Goal: Information Seeking & Learning: Check status

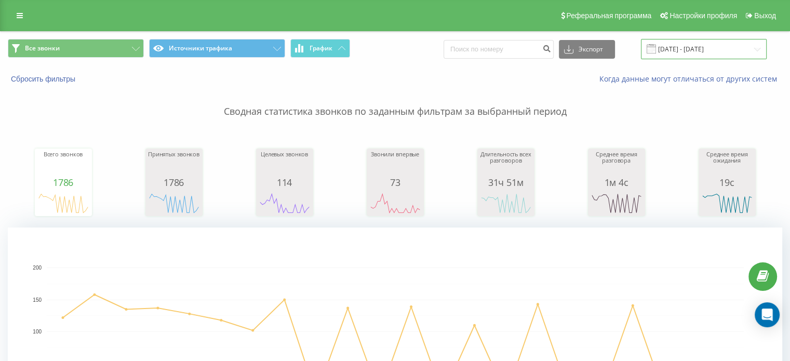
click at [673, 49] on input "01.09.2025 - 22.09.2025" at bounding box center [704, 49] width 126 height 20
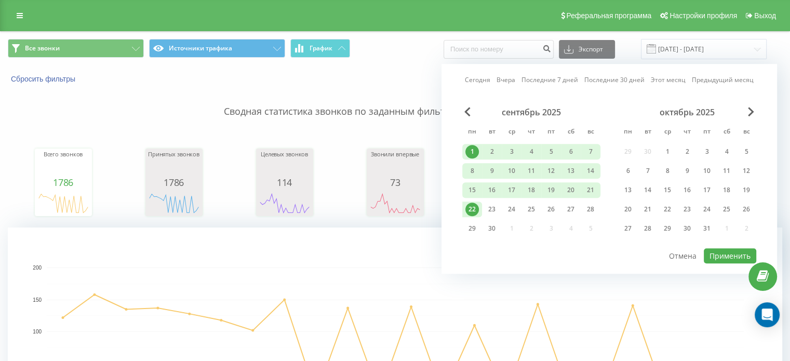
click at [471, 205] on div "22" at bounding box center [471, 208] width 13 height 13
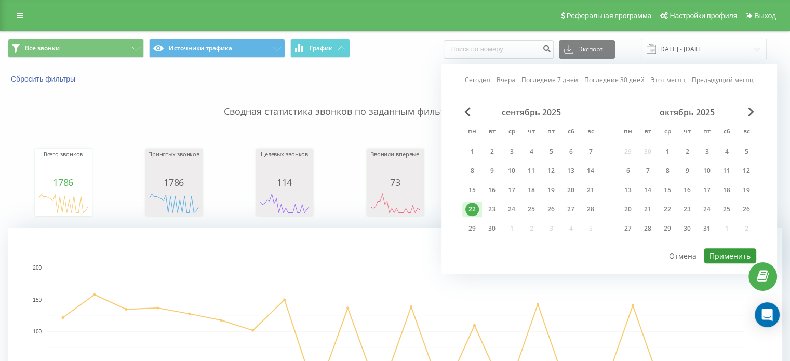
click at [727, 253] on button "Применить" at bounding box center [729, 255] width 52 height 15
type input "[DATE] - [DATE]"
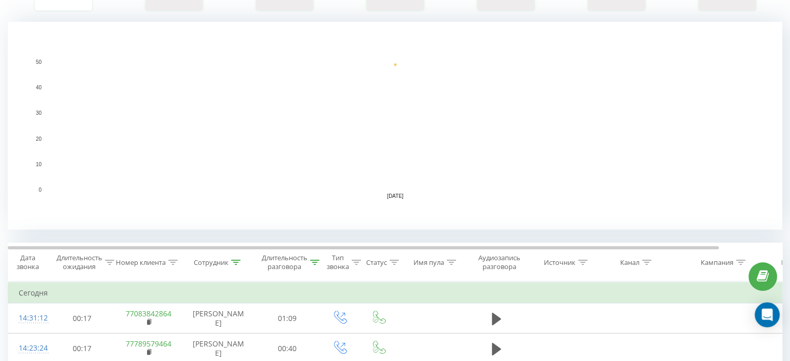
scroll to position [208, 0]
click at [219, 258] on div "Сотрудник" at bounding box center [211, 260] width 35 height 9
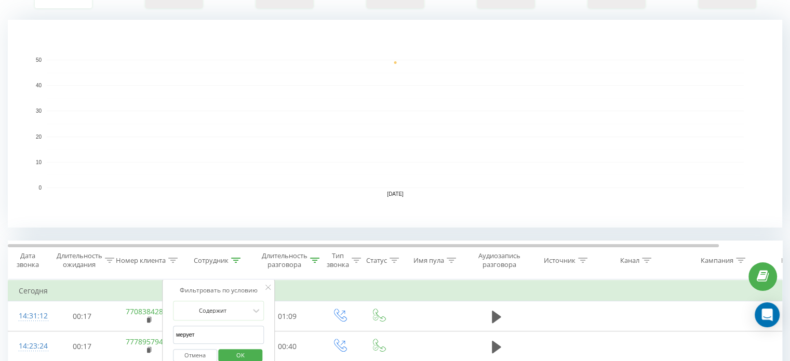
click at [497, 121] on rect "A chart." at bounding box center [395, 124] width 697 height 128
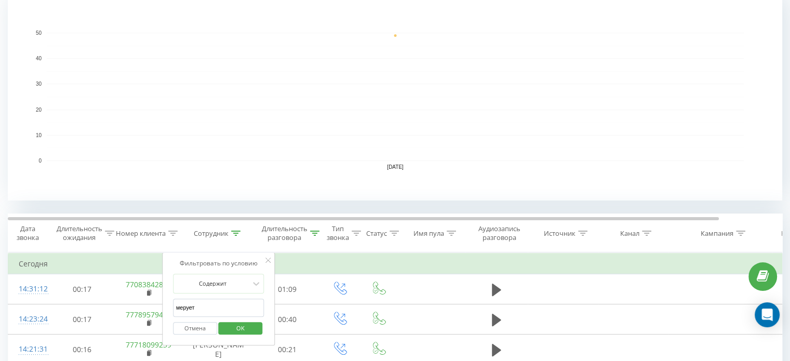
scroll to position [260, 0]
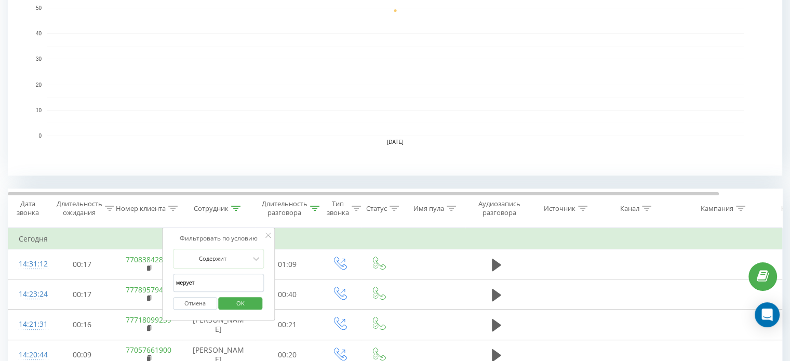
click at [195, 278] on input "мерует" at bounding box center [218, 283] width 91 height 18
click at [197, 278] on input "мерует" at bounding box center [218, 283] width 91 height 18
click button "OK" at bounding box center [241, 303] width 44 height 13
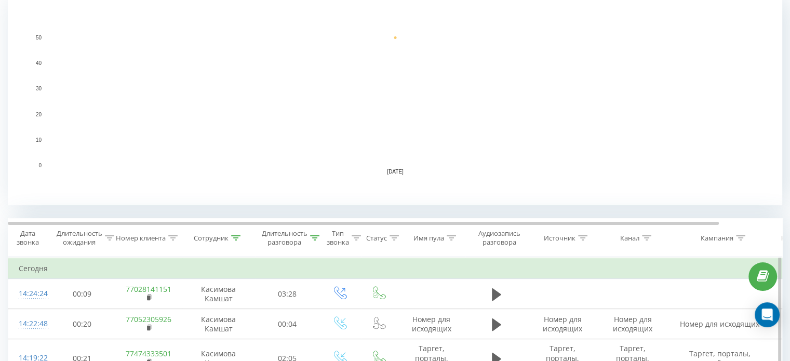
scroll to position [363, 0]
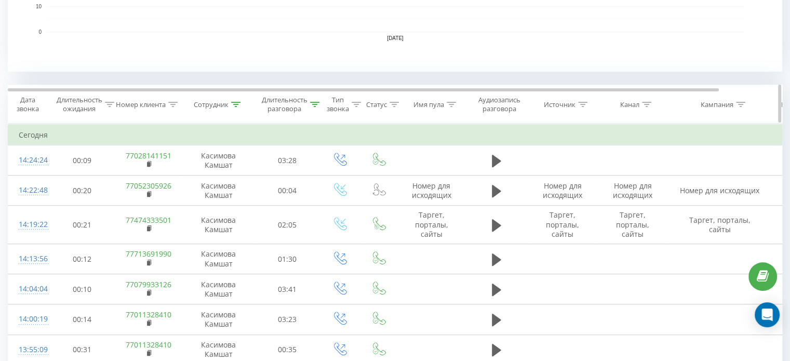
drag, startPoint x: 223, startPoint y: 102, endPoint x: 226, endPoint y: 107, distance: 5.3
click at [223, 102] on div "Сотрудник" at bounding box center [211, 104] width 35 height 9
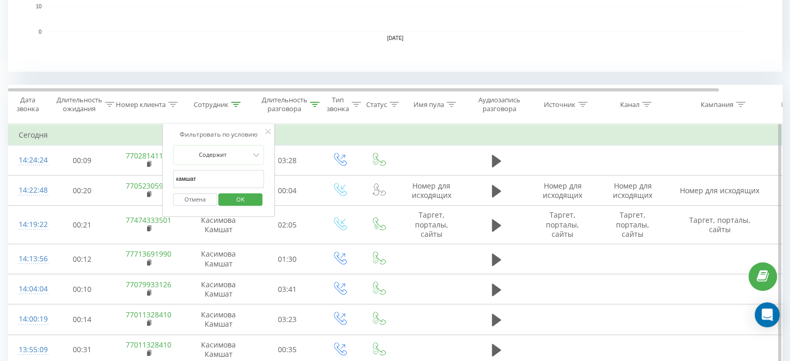
click at [212, 175] on input "камшат" at bounding box center [218, 179] width 91 height 18
click at [213, 175] on input "камшат" at bounding box center [218, 179] width 91 height 18
type input "мерует"
click button "OK" at bounding box center [241, 199] width 44 height 13
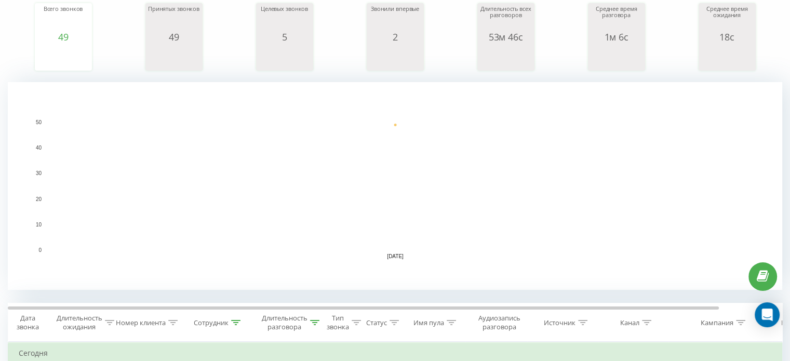
scroll to position [93, 0]
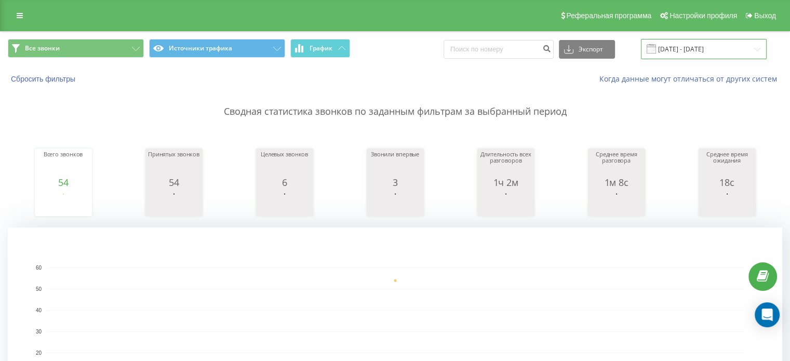
click at [714, 48] on input "[DATE] - [DATE]" at bounding box center [704, 49] width 126 height 20
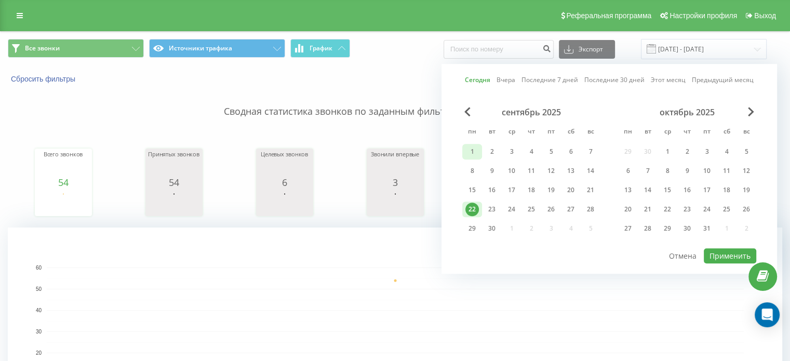
click at [468, 149] on div "1" at bounding box center [471, 151] width 13 height 13
click at [470, 210] on div "22" at bounding box center [471, 208] width 13 height 13
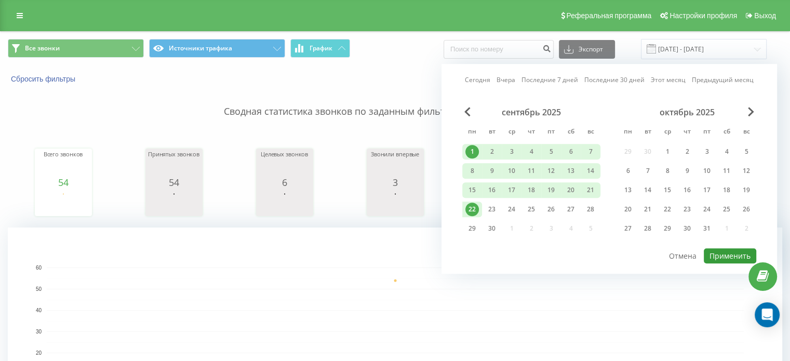
click at [717, 253] on button "Применить" at bounding box center [729, 255] width 52 height 15
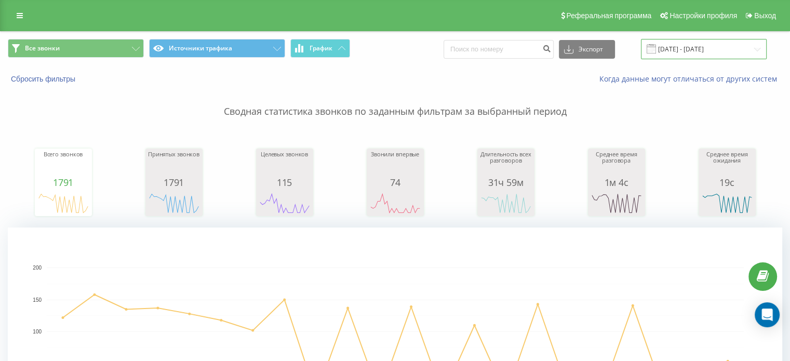
click at [718, 48] on input "01.09.2025 - 22.09.2025" at bounding box center [704, 49] width 126 height 20
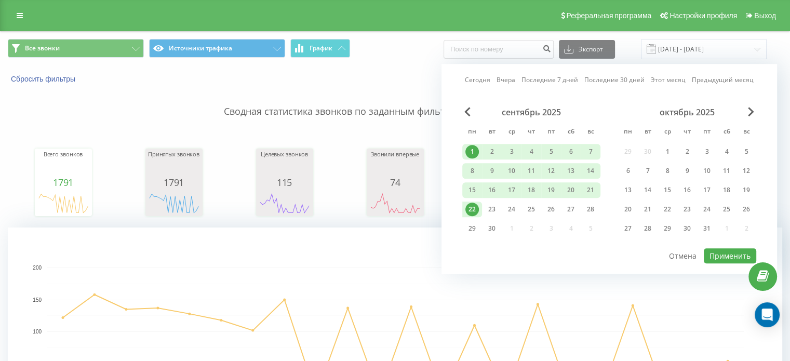
click at [470, 212] on div "22" at bounding box center [471, 208] width 13 height 13
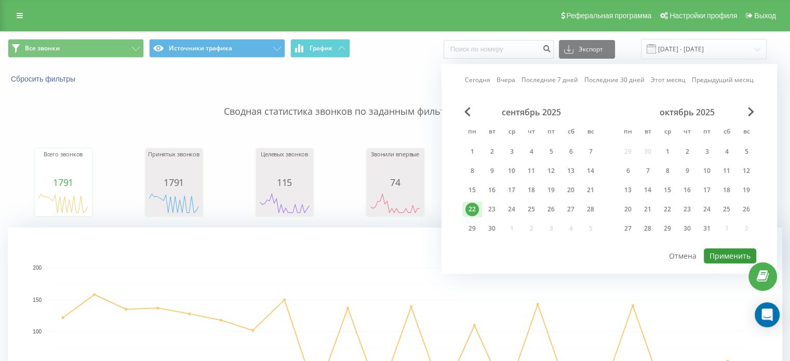
click at [723, 255] on button "Применить" at bounding box center [729, 255] width 52 height 15
type input "[DATE] - [DATE]"
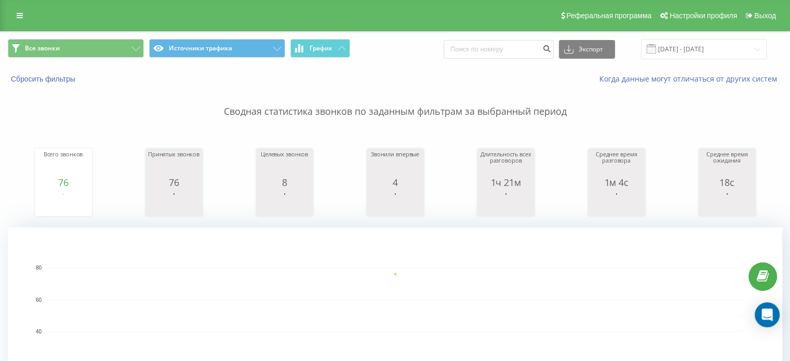
click at [544, 292] on rect "A chart." at bounding box center [395, 331] width 697 height 128
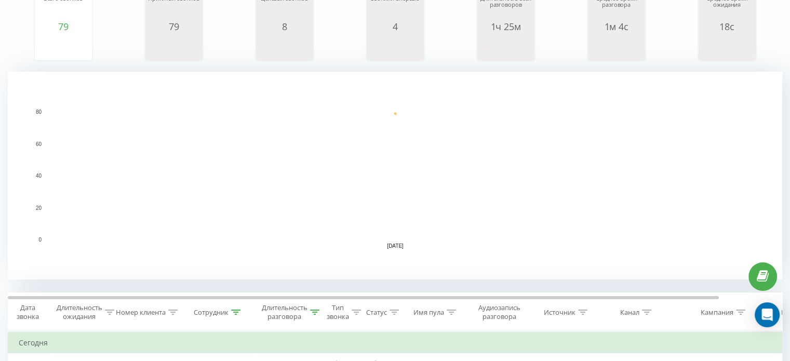
scroll to position [260, 0]
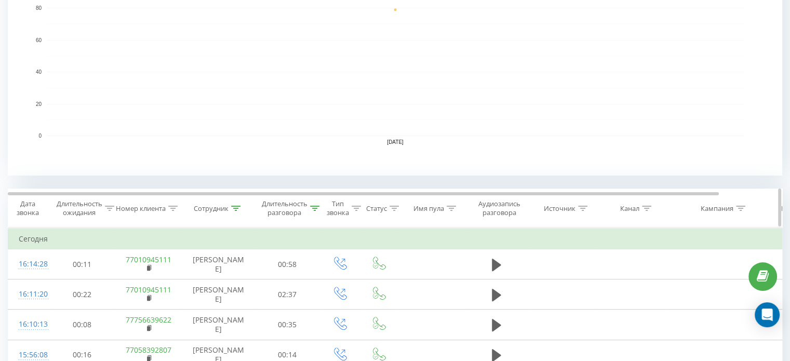
drag, startPoint x: 212, startPoint y: 210, endPoint x: 213, endPoint y: 215, distance: 5.3
click at [213, 210] on div "Сотрудник" at bounding box center [211, 208] width 35 height 9
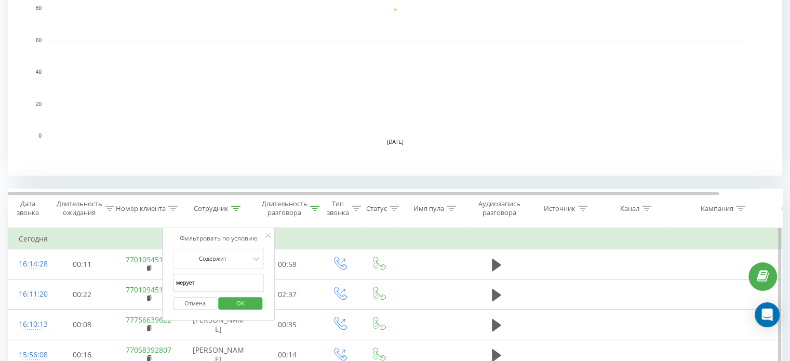
click at [198, 282] on input "мерует" at bounding box center [218, 283] width 91 height 18
click at [199, 282] on input "мерует" at bounding box center [218, 283] width 91 height 18
click button "OK" at bounding box center [241, 303] width 44 height 13
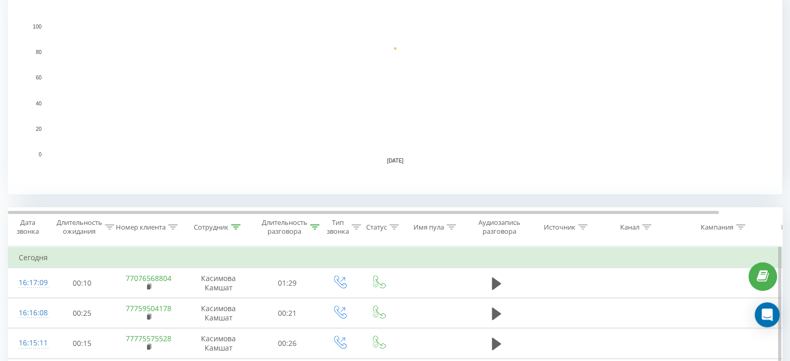
scroll to position [260, 0]
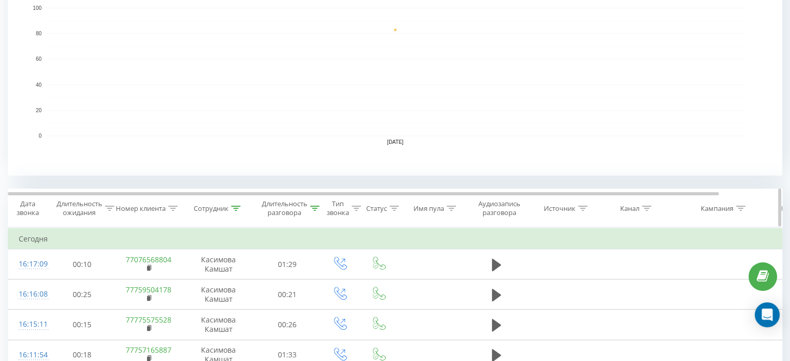
click at [213, 210] on div "Сотрудник" at bounding box center [211, 208] width 35 height 9
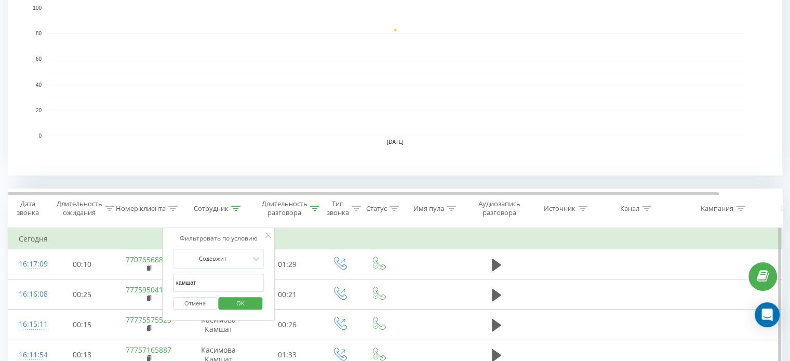
click at [193, 288] on input "камшат" at bounding box center [218, 283] width 91 height 18
click button "OK" at bounding box center [241, 303] width 44 height 13
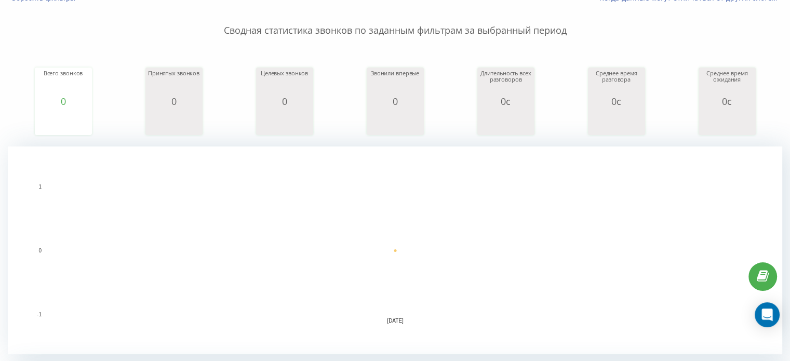
scroll to position [160, 0]
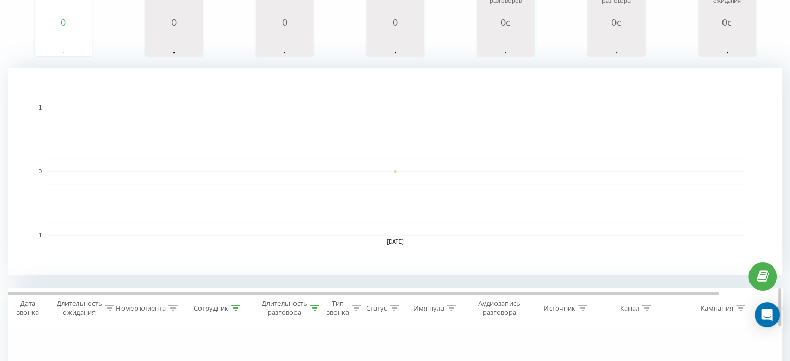
click at [210, 307] on div "Сотрудник" at bounding box center [211, 308] width 35 height 9
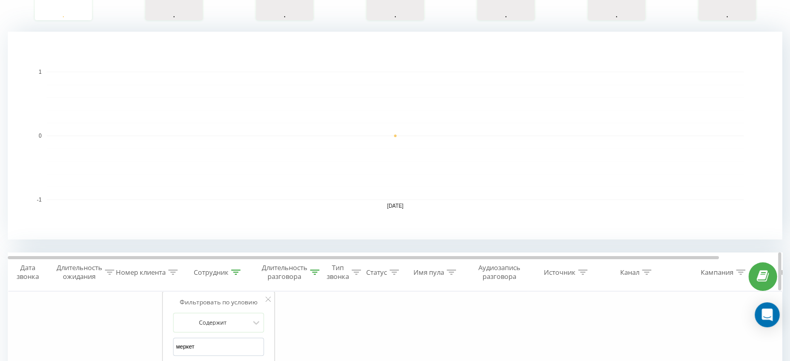
scroll to position [264, 0]
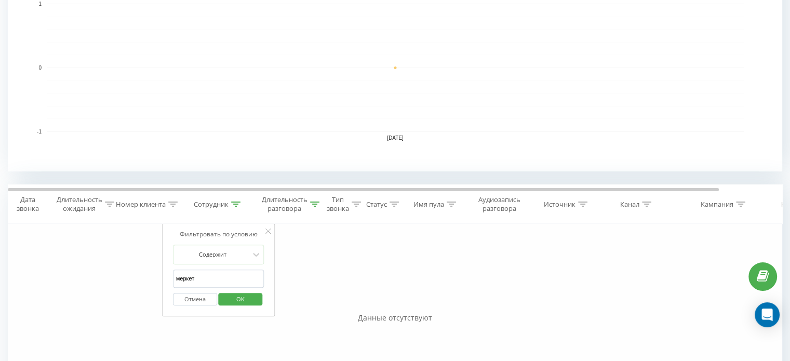
drag, startPoint x: 187, startPoint y: 278, endPoint x: 422, endPoint y: 292, distance: 235.1
click at [187, 278] on input "меркет" at bounding box center [218, 278] width 91 height 18
type input "мерует"
click at [245, 293] on span "OK" at bounding box center [240, 299] width 29 height 16
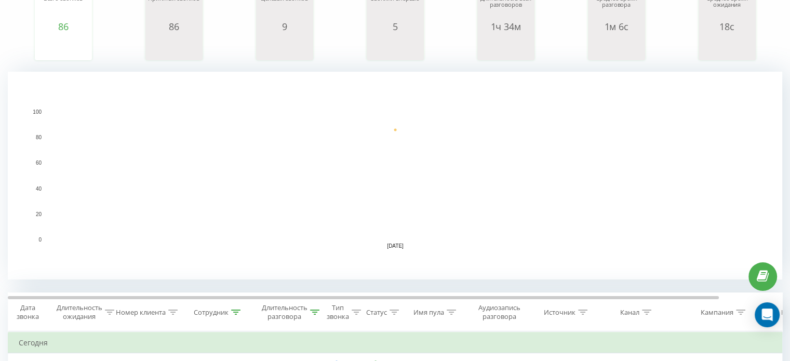
scroll to position [311, 0]
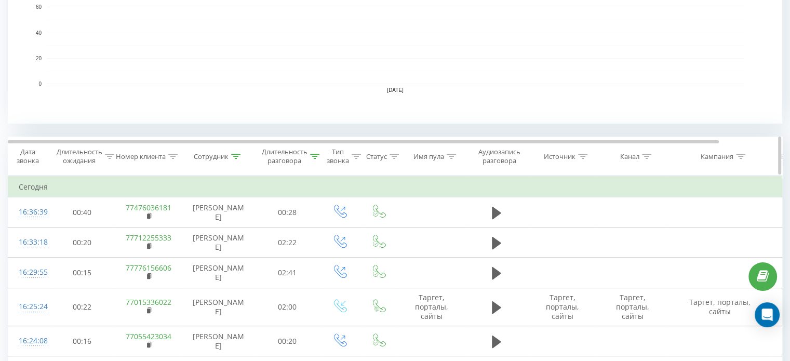
drag, startPoint x: 219, startPoint y: 158, endPoint x: 227, endPoint y: 171, distance: 15.7
click at [219, 158] on div "Сотрудник" at bounding box center [211, 156] width 35 height 9
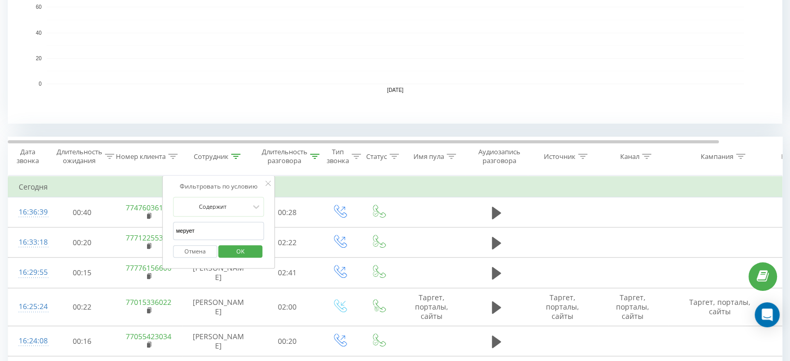
click at [207, 229] on input "мерует" at bounding box center [218, 231] width 91 height 18
click at [208, 228] on input "мерует" at bounding box center [218, 231] width 91 height 18
click button "OK" at bounding box center [241, 251] width 44 height 13
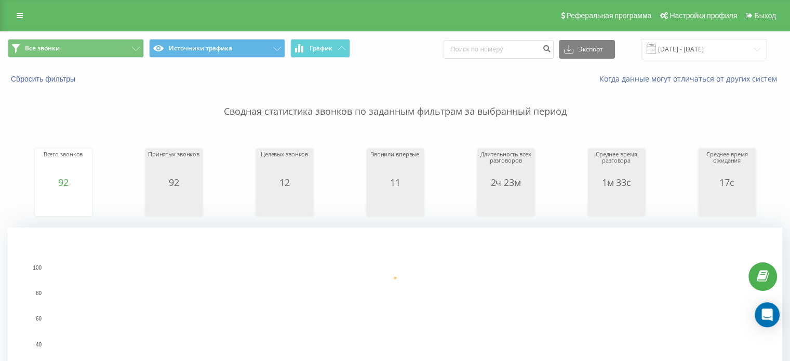
scroll to position [260, 0]
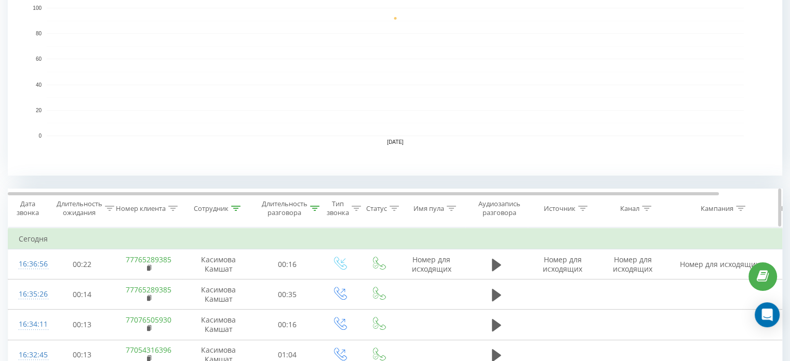
click at [218, 204] on div "Сотрудник" at bounding box center [211, 208] width 35 height 9
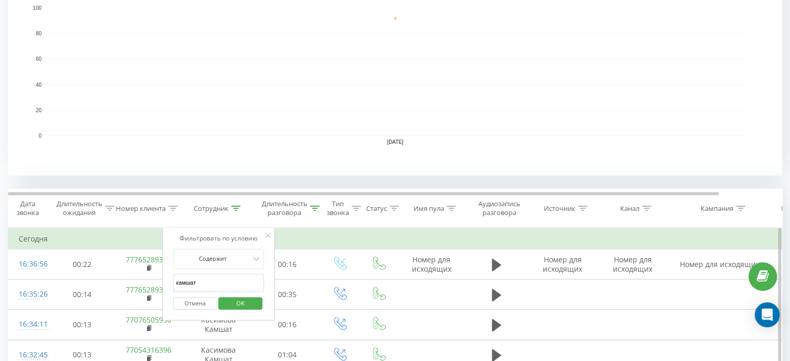
click at [200, 275] on input "камшат" at bounding box center [218, 283] width 91 height 18
click at [201, 275] on input "камшат" at bounding box center [218, 283] width 91 height 18
type input "мерует"
click button "OK" at bounding box center [241, 303] width 44 height 13
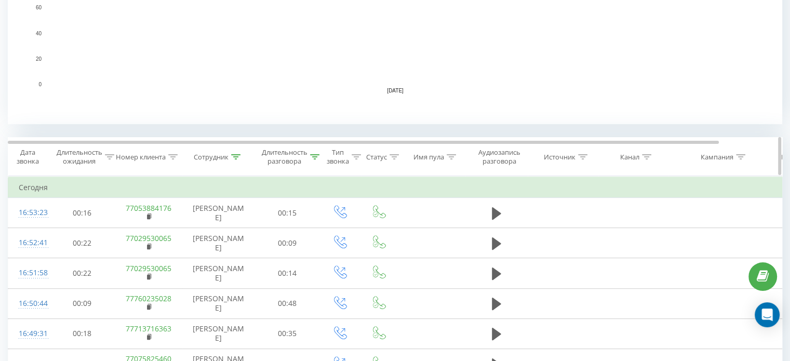
scroll to position [311, 0]
drag, startPoint x: 211, startPoint y: 149, endPoint x: 225, endPoint y: 156, distance: 15.1
click at [212, 150] on th "Сотрудник" at bounding box center [218, 156] width 73 height 38
click at [215, 163] on th "Сотрудник" at bounding box center [218, 156] width 73 height 38
click at [207, 157] on div "Сотрудник" at bounding box center [211, 156] width 35 height 9
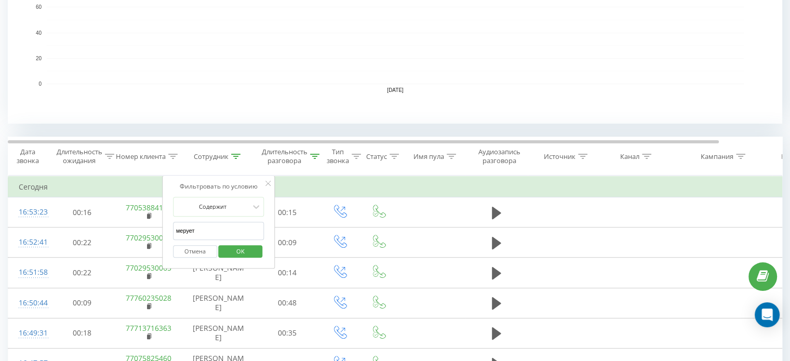
click at [205, 228] on input "мерует" at bounding box center [218, 231] width 91 height 18
click button "OK" at bounding box center [241, 251] width 44 height 13
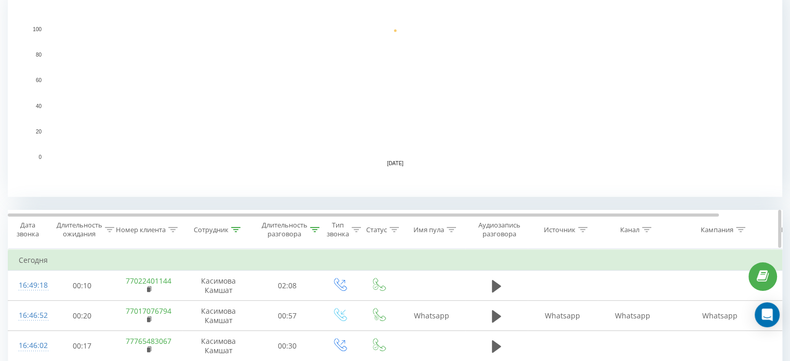
scroll to position [249, 0]
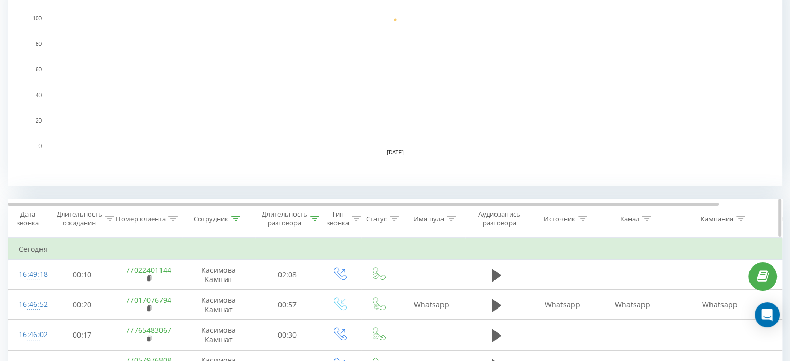
click at [216, 219] on div "Сотрудник" at bounding box center [211, 218] width 35 height 9
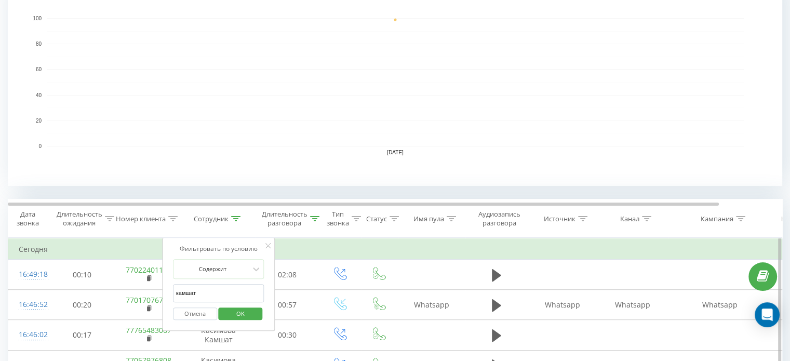
click at [197, 287] on input "камшат" at bounding box center [218, 293] width 91 height 18
click at [198, 287] on input "камшат" at bounding box center [218, 293] width 91 height 18
type input "мерует"
click button "OK" at bounding box center [241, 313] width 44 height 13
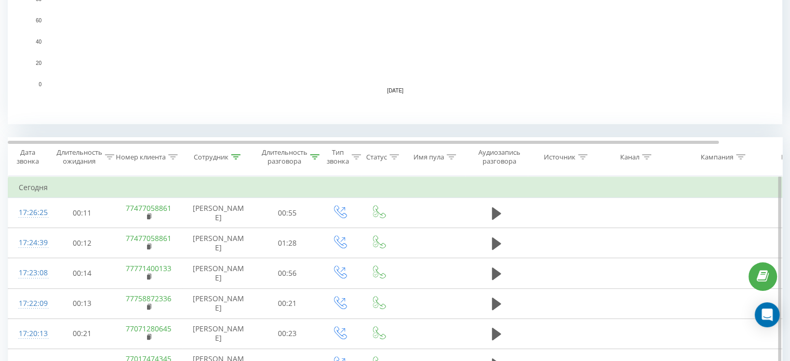
scroll to position [311, 0]
click at [218, 157] on div "Сотрудник" at bounding box center [211, 156] width 35 height 9
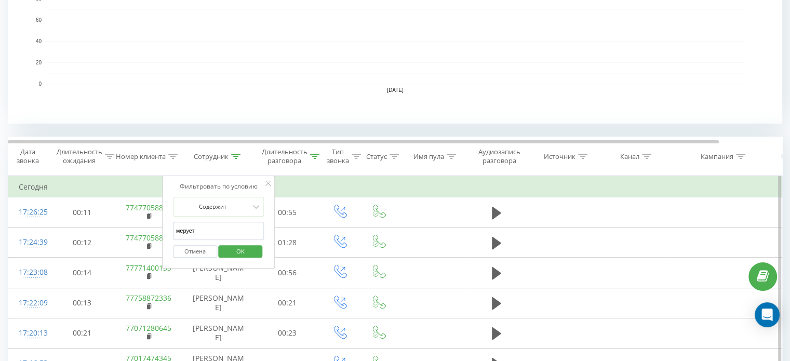
click at [209, 232] on input "мерует" at bounding box center [218, 231] width 91 height 18
click button "OK" at bounding box center [241, 251] width 44 height 13
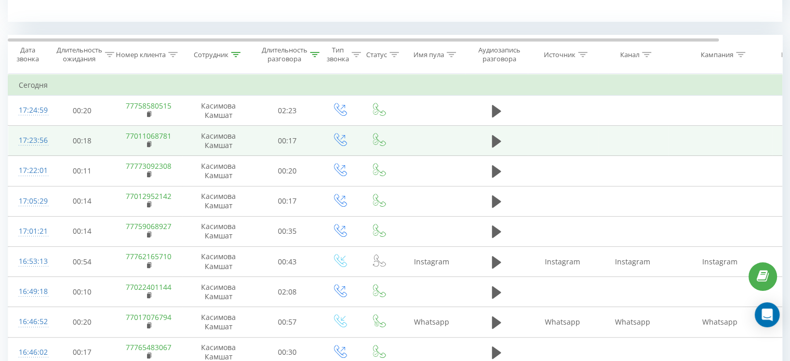
scroll to position [415, 0]
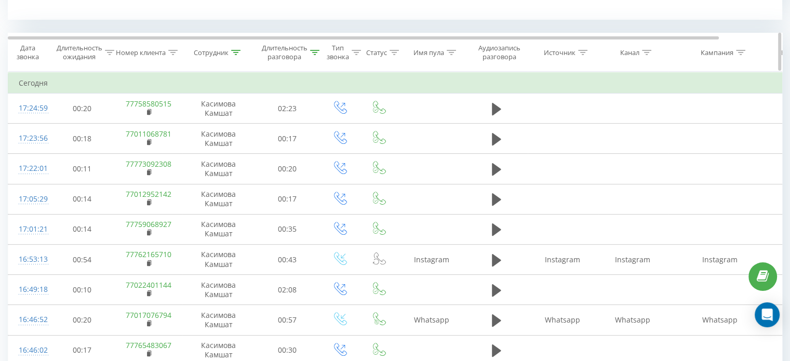
click at [218, 56] on div "Сотрудник" at bounding box center [211, 52] width 35 height 9
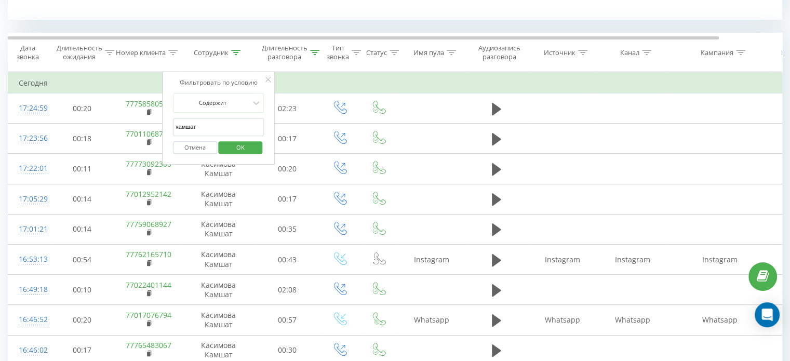
click at [211, 124] on input "камшат" at bounding box center [218, 127] width 91 height 18
type input "мерует"
click button "OK" at bounding box center [241, 147] width 44 height 13
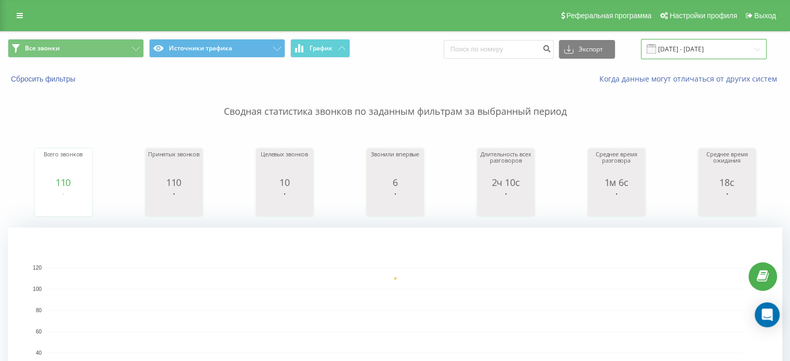
click at [691, 47] on input "22.09.2025 - 22.09.2025" at bounding box center [704, 49] width 126 height 20
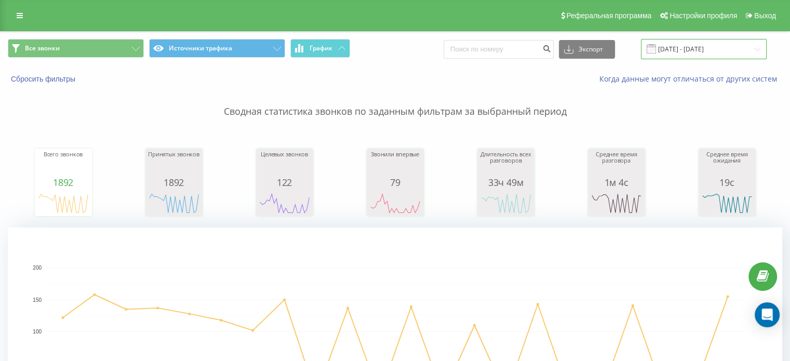
click at [687, 51] on input "[DATE] - [DATE]" at bounding box center [704, 49] width 126 height 20
click at [681, 49] on input "[DATE] - [DATE]" at bounding box center [704, 49] width 126 height 20
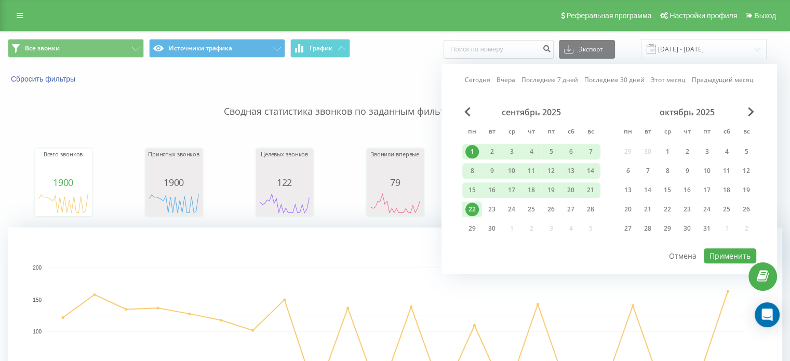
click at [473, 208] on div "22" at bounding box center [471, 208] width 13 height 13
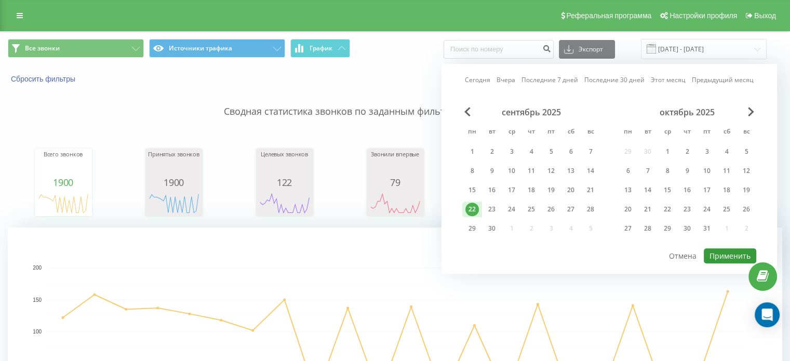
click at [748, 249] on button "Применить" at bounding box center [729, 255] width 52 height 15
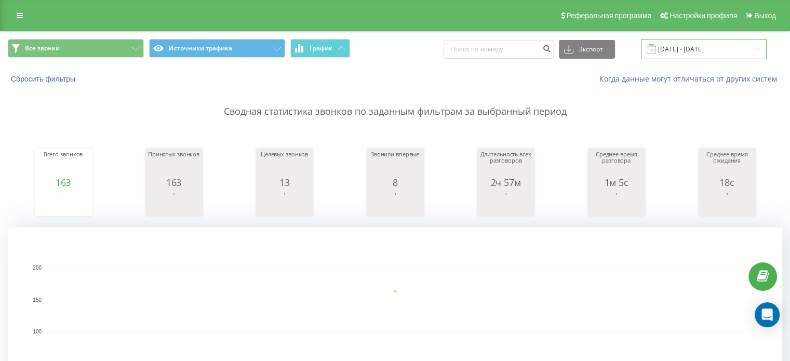
click at [668, 48] on input "22.09.2025 - 22.09.2025" at bounding box center [704, 49] width 126 height 20
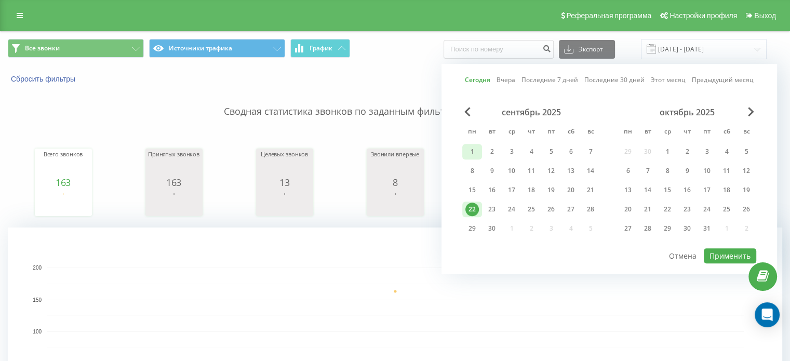
click at [471, 150] on div "1" at bounding box center [471, 151] width 13 height 13
click at [472, 206] on div "22" at bounding box center [471, 208] width 13 height 13
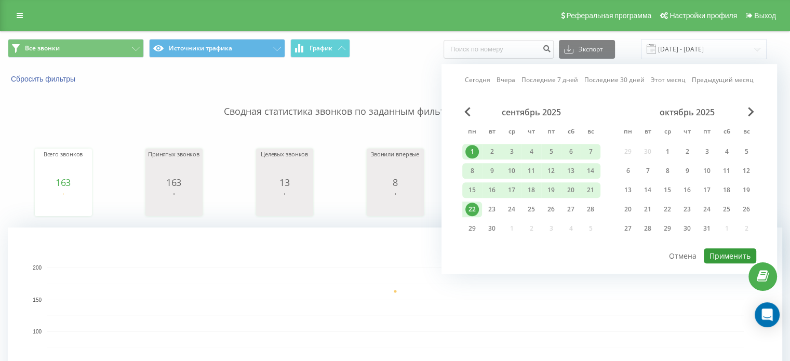
click at [741, 253] on button "Применить" at bounding box center [729, 255] width 52 height 15
type input "[DATE] - [DATE]"
